Goal: Information Seeking & Learning: Learn about a topic

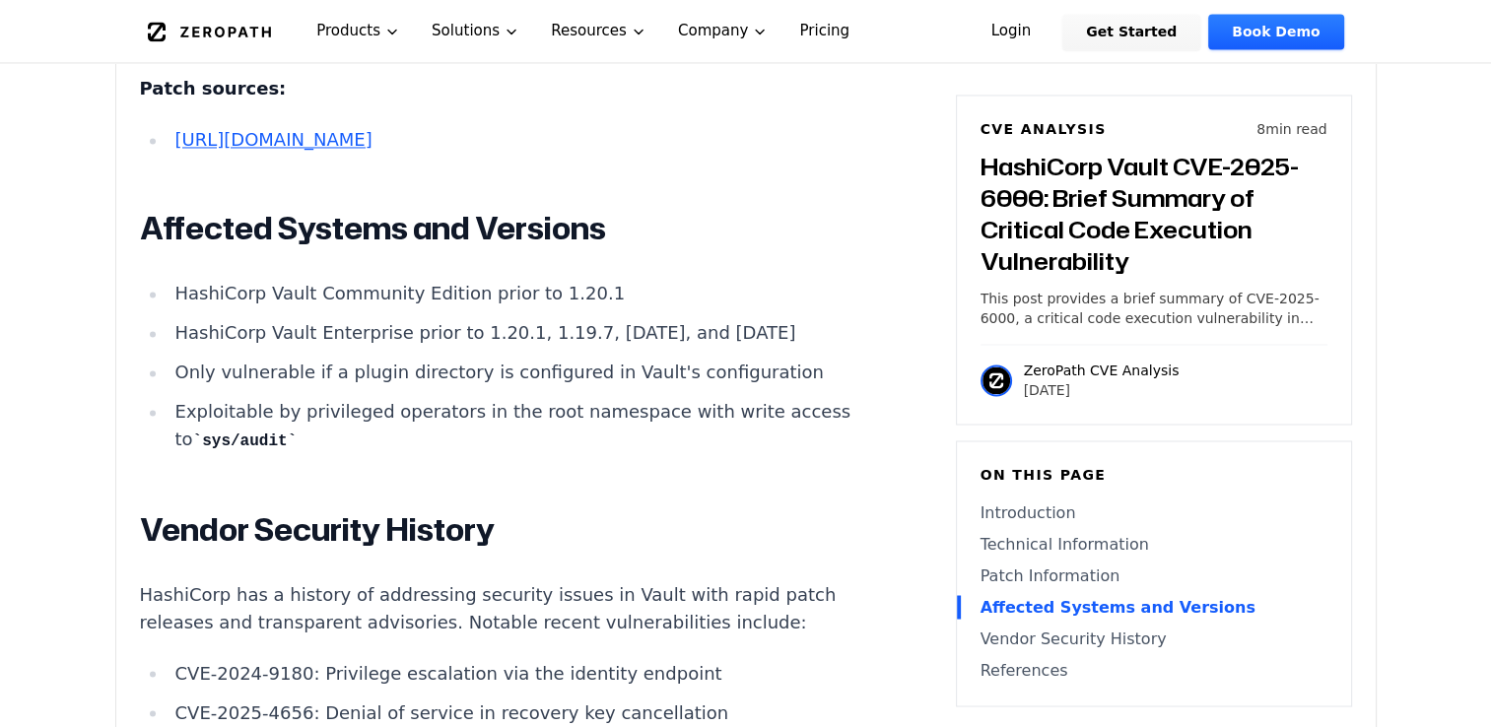
scroll to position [3231, 0]
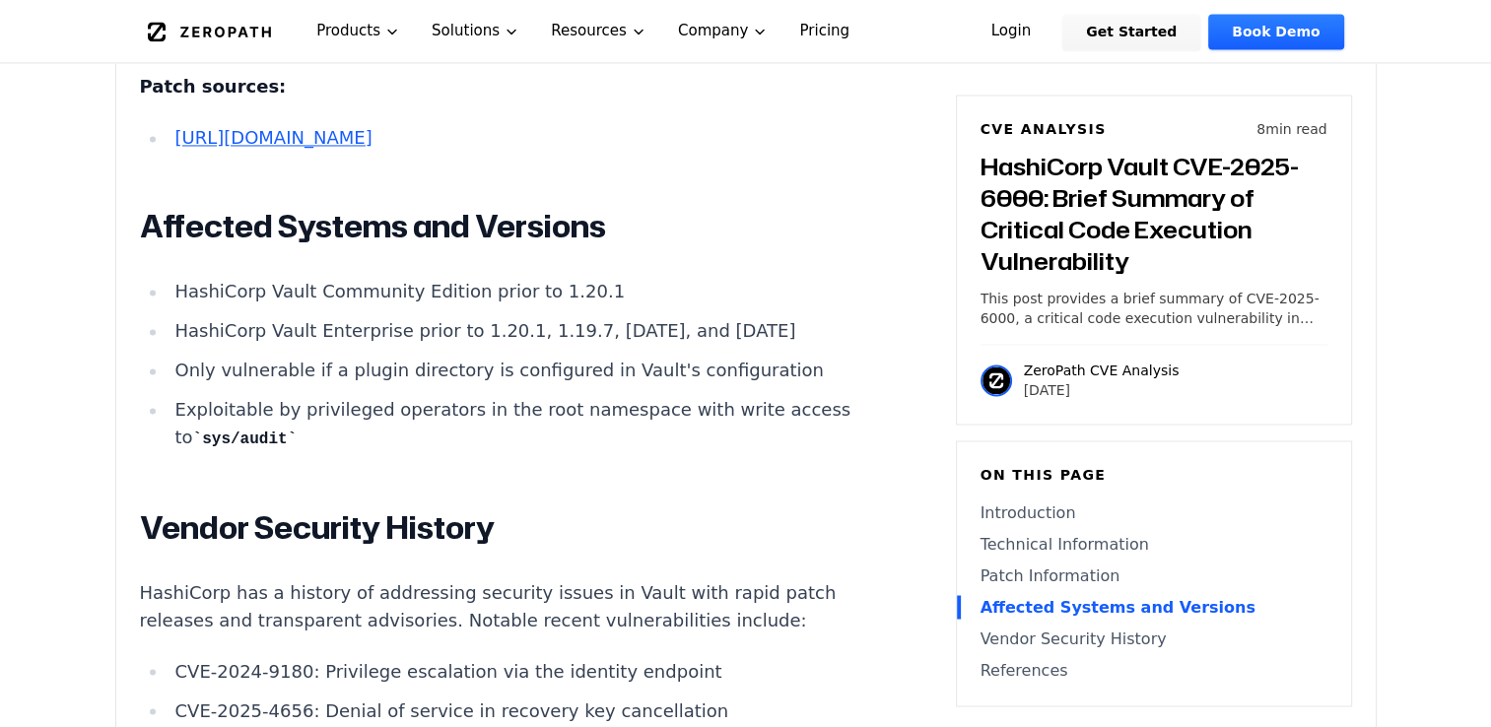
click at [271, 436] on code "sys/audit" at bounding box center [245, 440] width 104 height 18
drag, startPoint x: 271, startPoint y: 436, endPoint x: 322, endPoint y: 436, distance: 51.3
click at [298, 436] on code "sys/audit" at bounding box center [245, 440] width 104 height 18
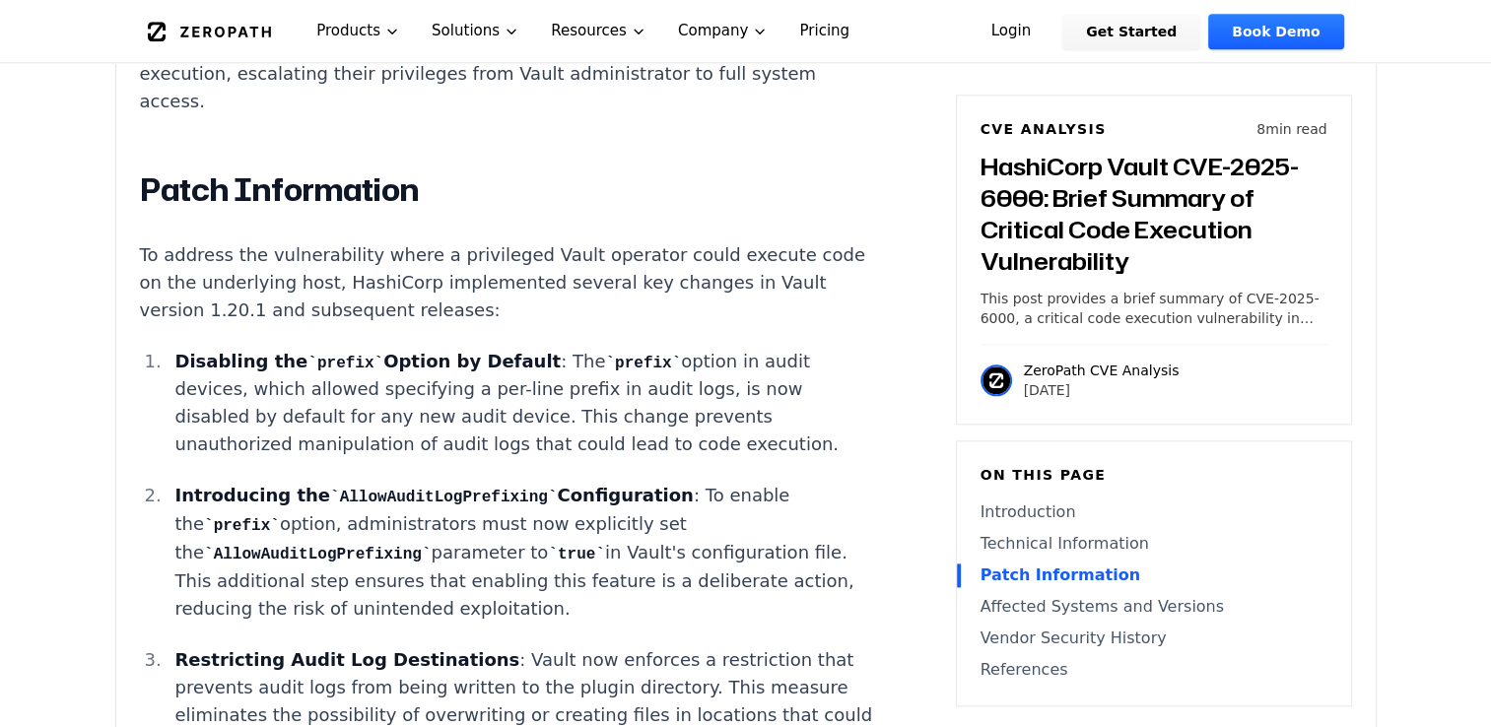
scroll to position [2391, 0]
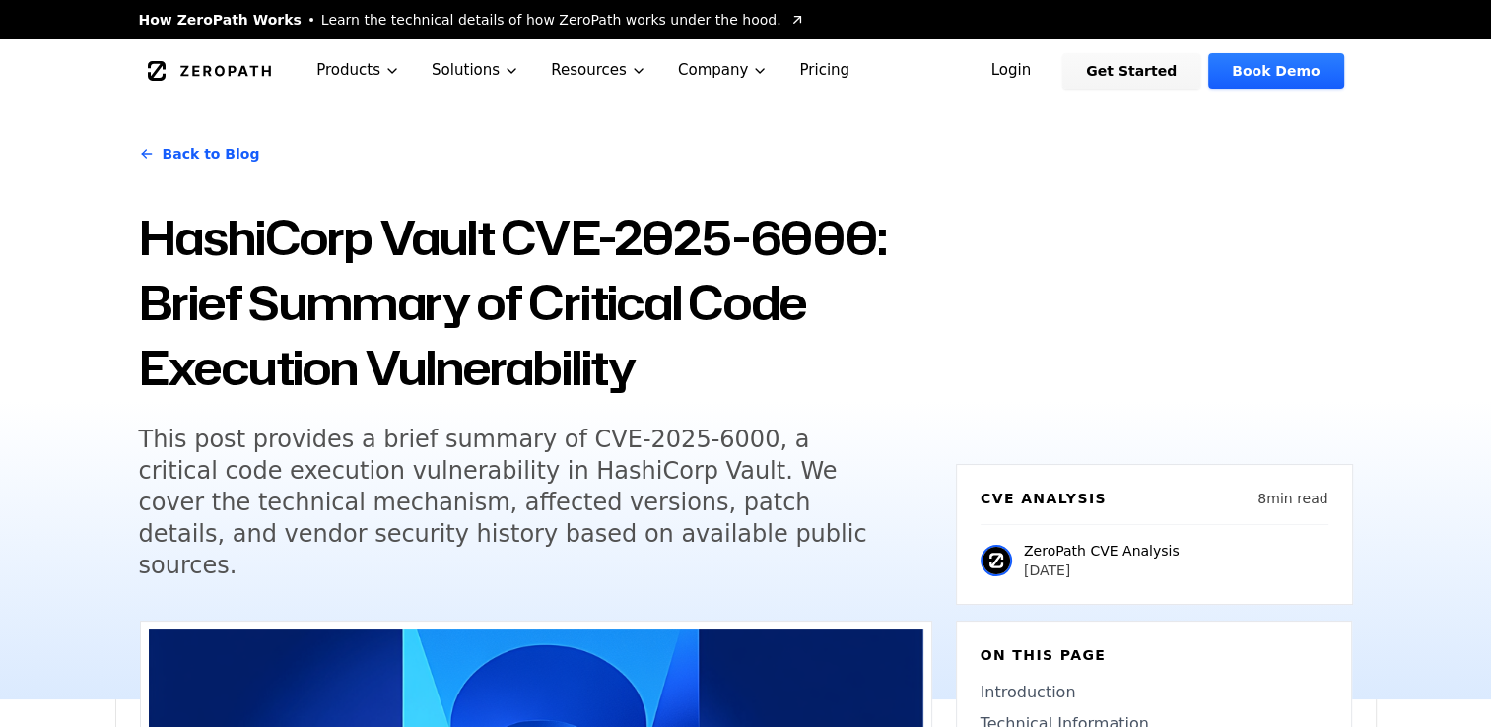
click at [512, 444] on h5 "This post provides a brief summary of CVE-2025-6000, a critical code execution …" at bounding box center [517, 503] width 757 height 158
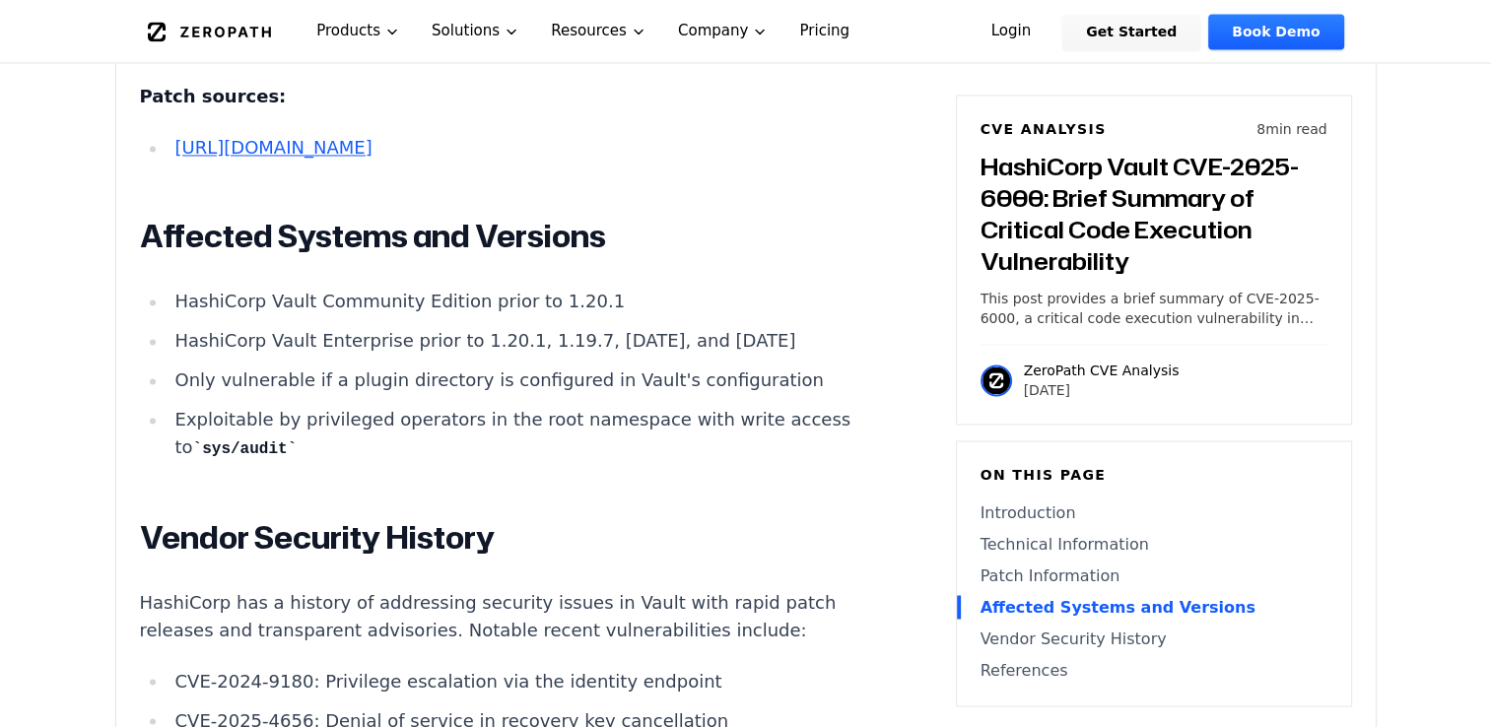
scroll to position [3919, 0]
